Goal: Ask a question

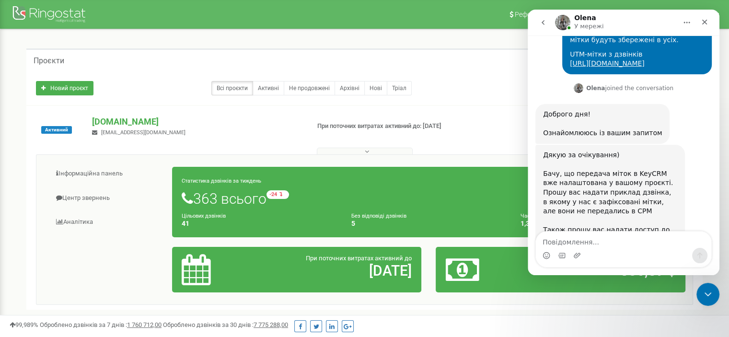
scroll to position [717, 0]
click at [587, 245] on textarea "Повідомлення..." at bounding box center [623, 239] width 175 height 16
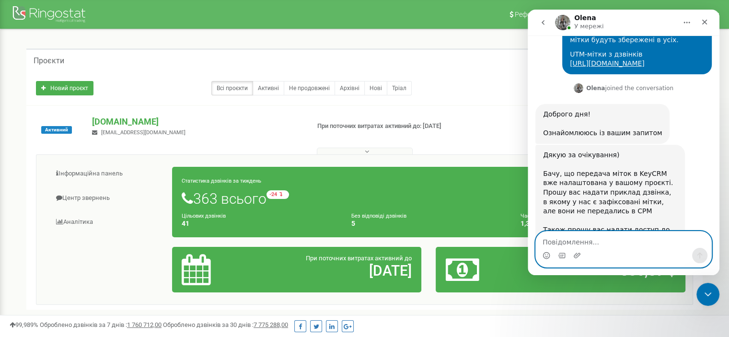
paste textarea "oborakukrrnet"
click at [541, 241] on textarea "oborakukrrnet" at bounding box center [623, 239] width 175 height 16
click at [620, 242] on textarea "пароль oborakukrrnet" at bounding box center [623, 239] width 175 height 16
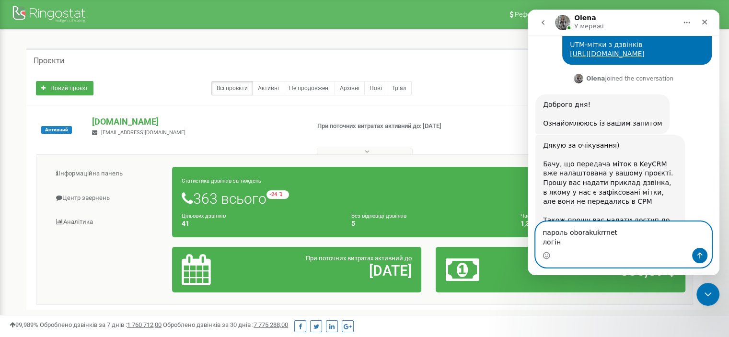
paste textarea "oborakukrrnet"
type textarea "пароль oborakukrrnet логін oborakukrrnet"
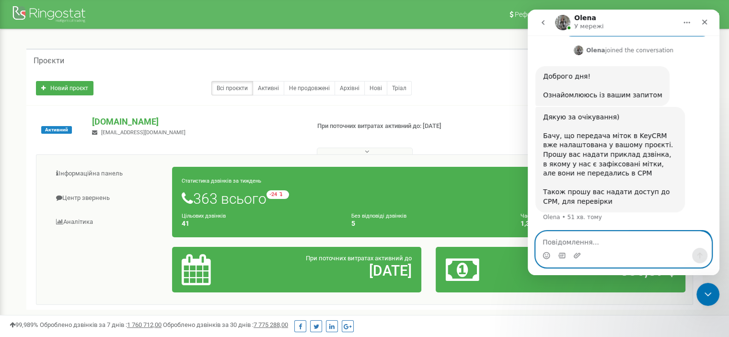
scroll to position [755, 0]
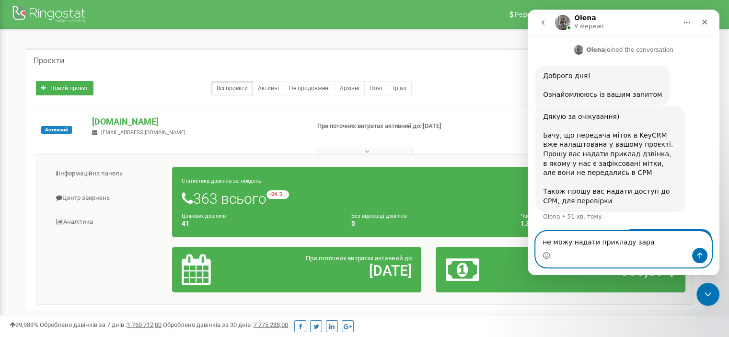
type textarea "не можу надати прикладу зараз"
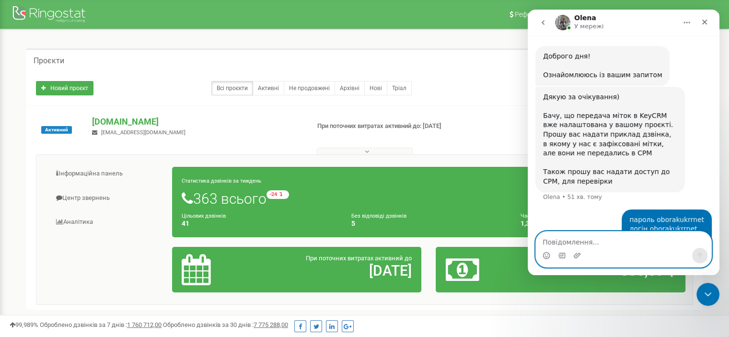
scroll to position [777, 0]
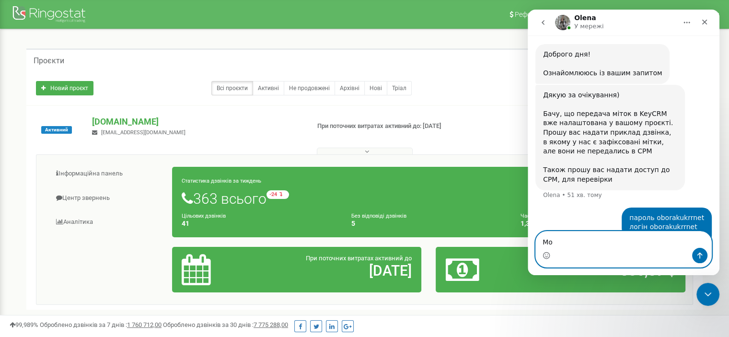
type textarea "М"
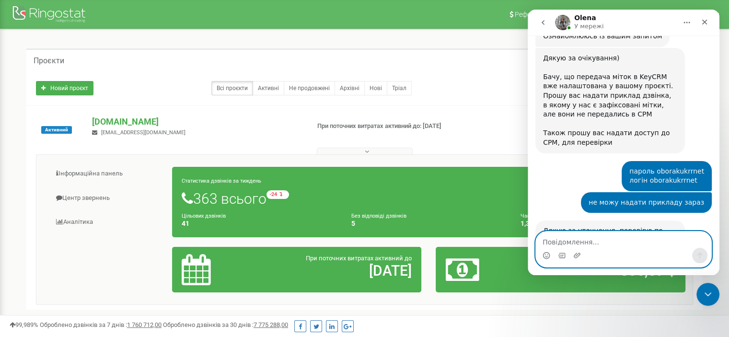
scroll to position [843, 0]
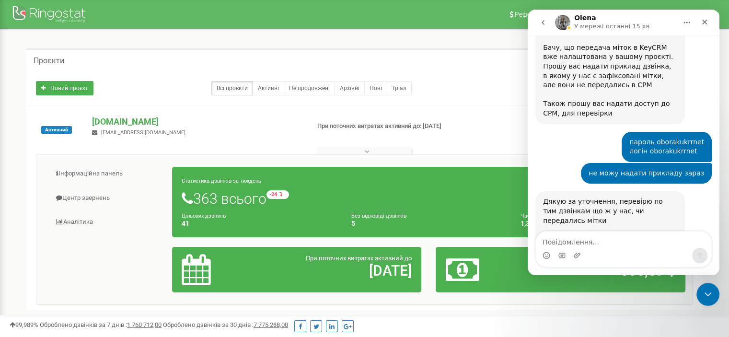
click at [79, 140] on div "Активний" at bounding box center [57, 129] width 56 height 29
